Goal: Information Seeking & Learning: Learn about a topic

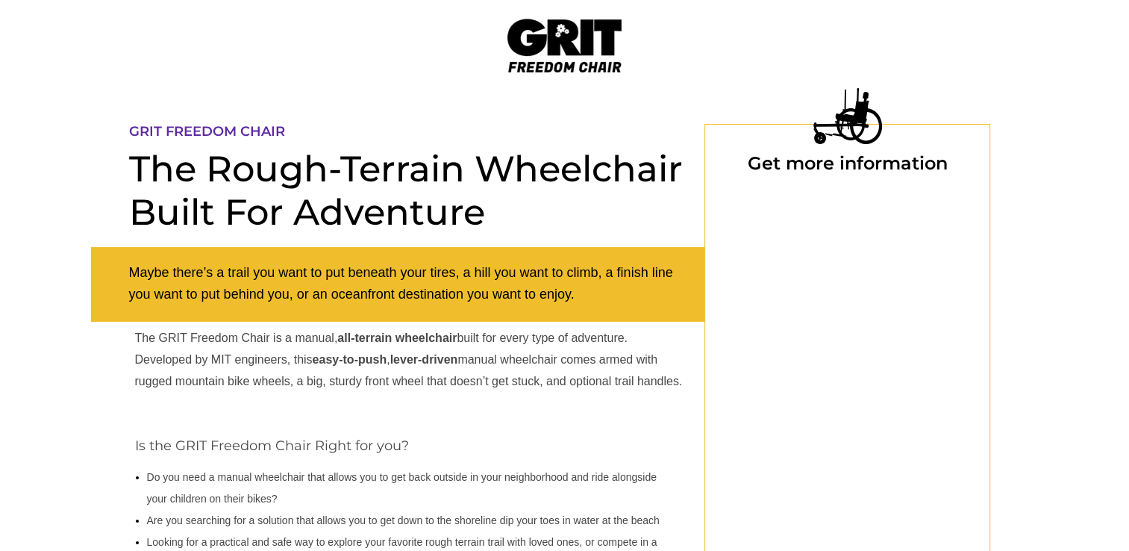
select select "US"
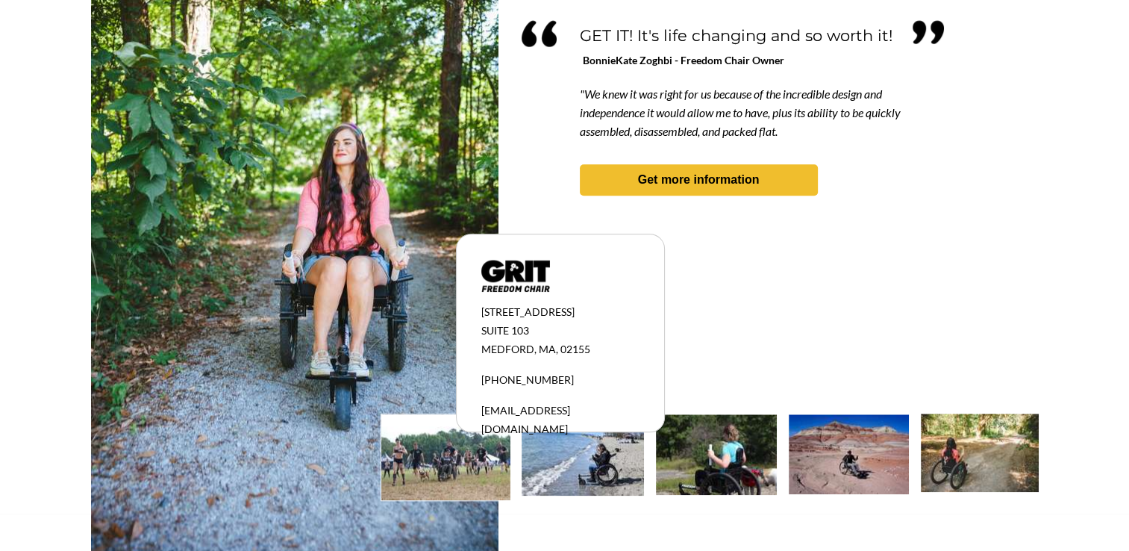
scroll to position [1389, 0]
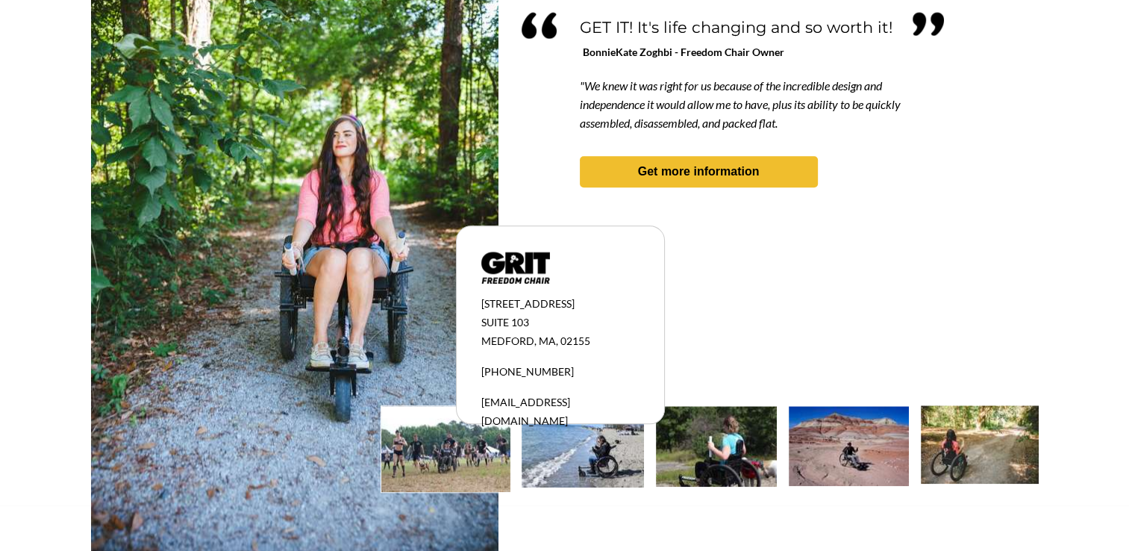
click at [454, 456] on img at bounding box center [445, 449] width 129 height 86
click at [594, 461] on img at bounding box center [583, 446] width 122 height 81
click at [732, 445] on img at bounding box center [716, 446] width 121 height 81
click at [854, 451] on img at bounding box center [849, 446] width 120 height 80
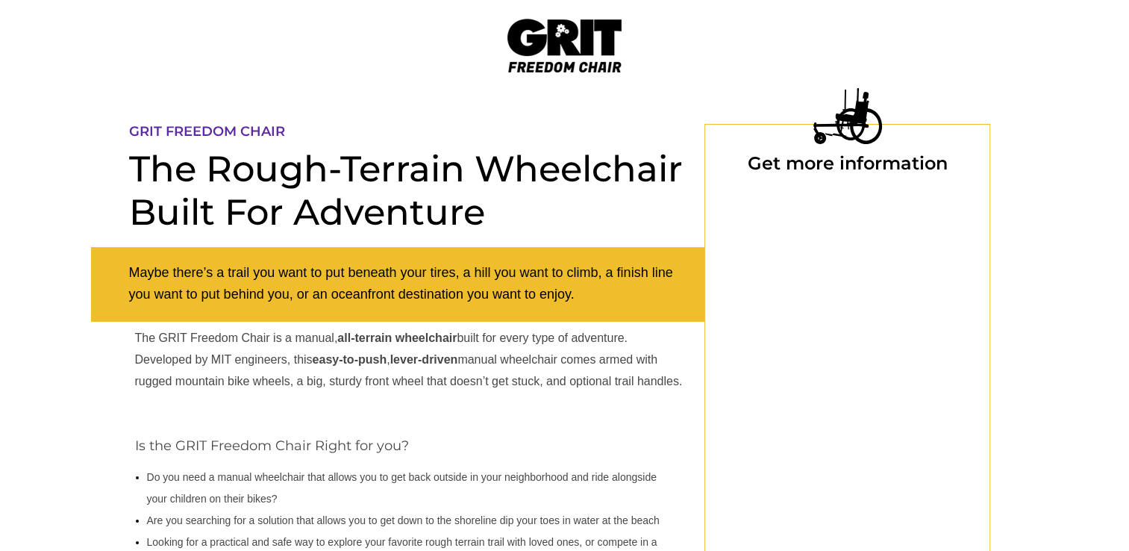
select select "US"
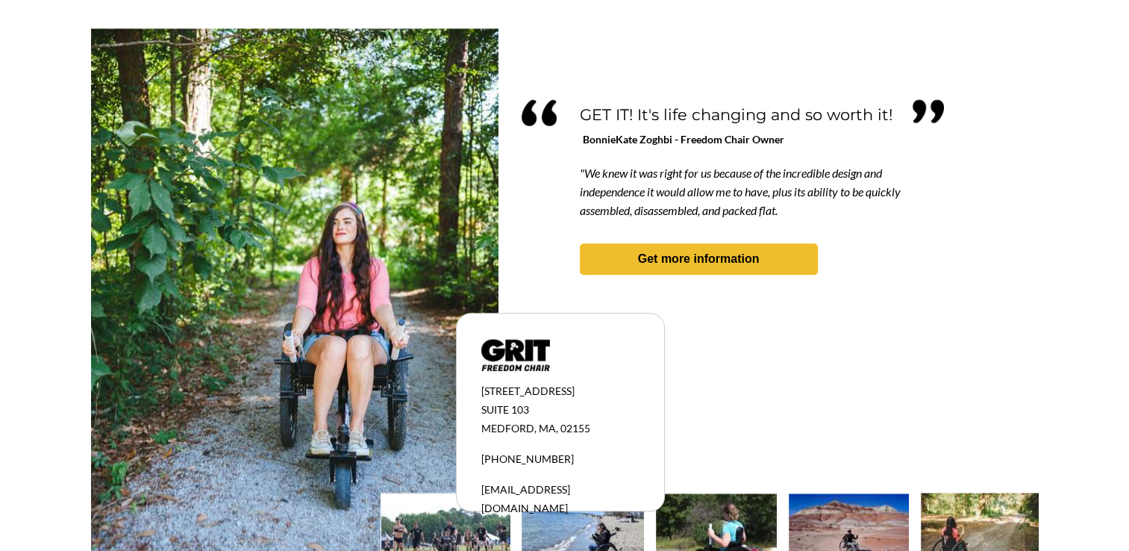
scroll to position [1285, 0]
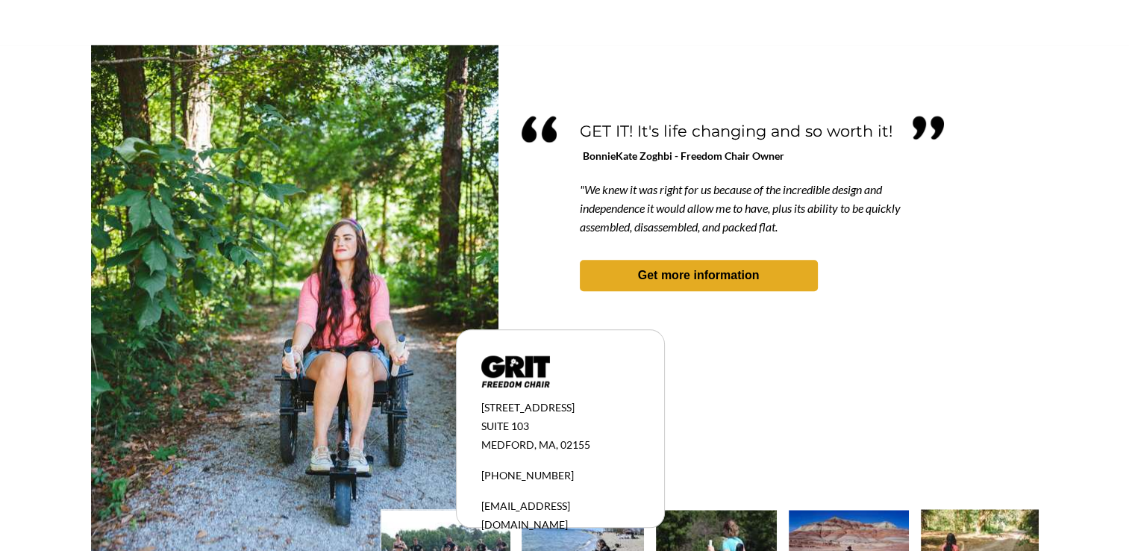
click at [709, 272] on strong "Get more information" at bounding box center [699, 275] width 122 height 13
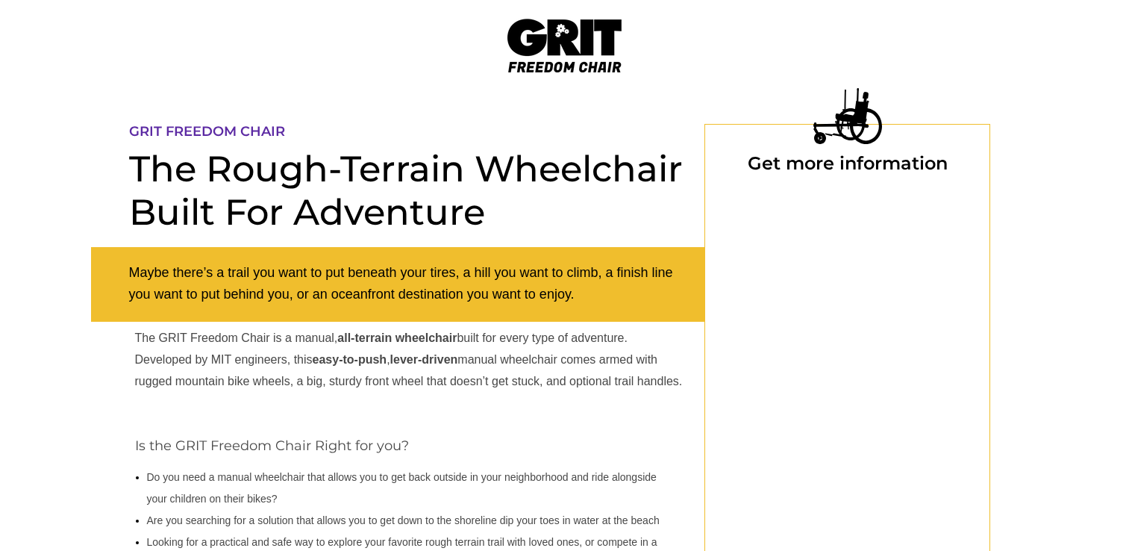
scroll to position [124, 0]
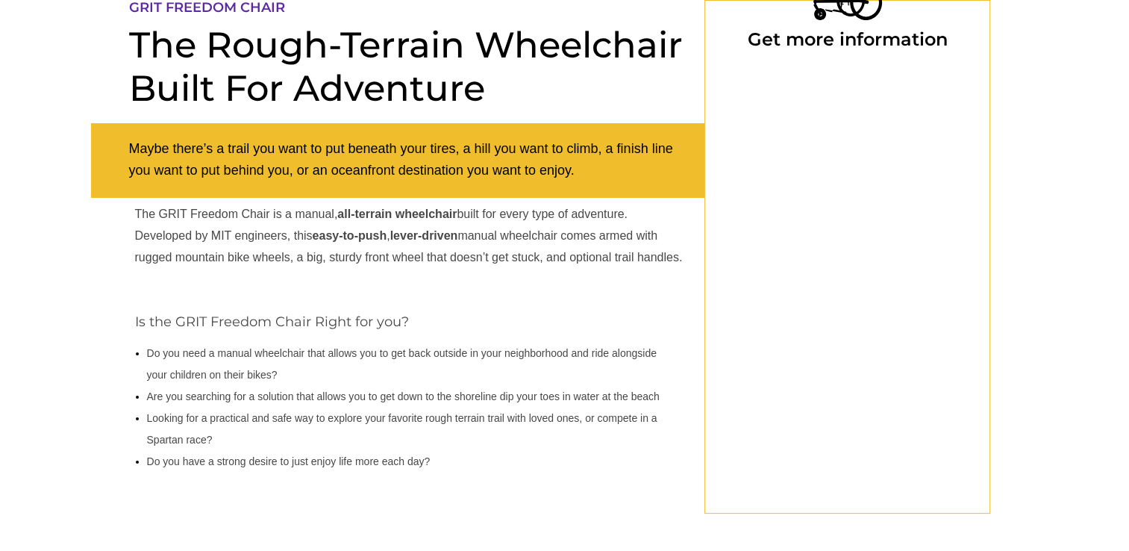
select select "US"
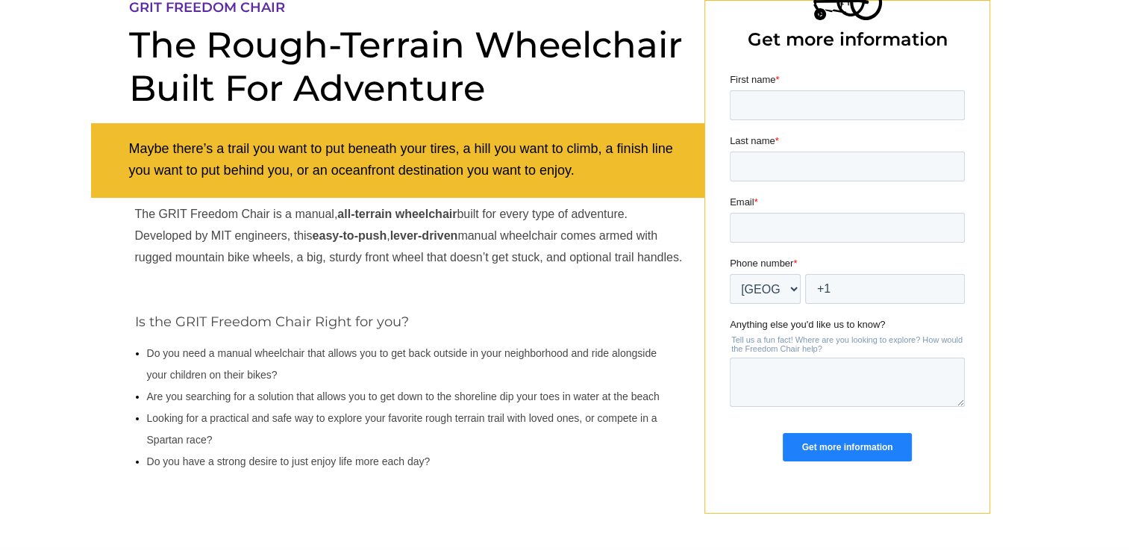
scroll to position [0, 0]
